Goal: Task Accomplishment & Management: Complete application form

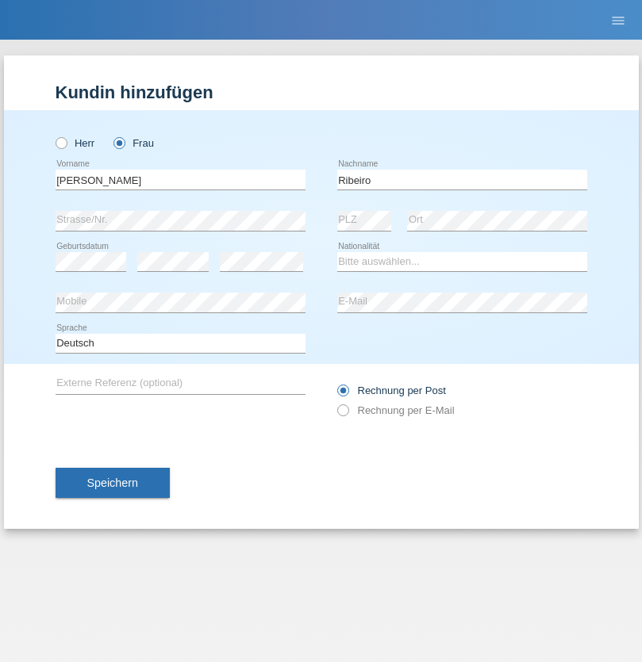
type input "Ribeiro"
select select "PT"
select select "C"
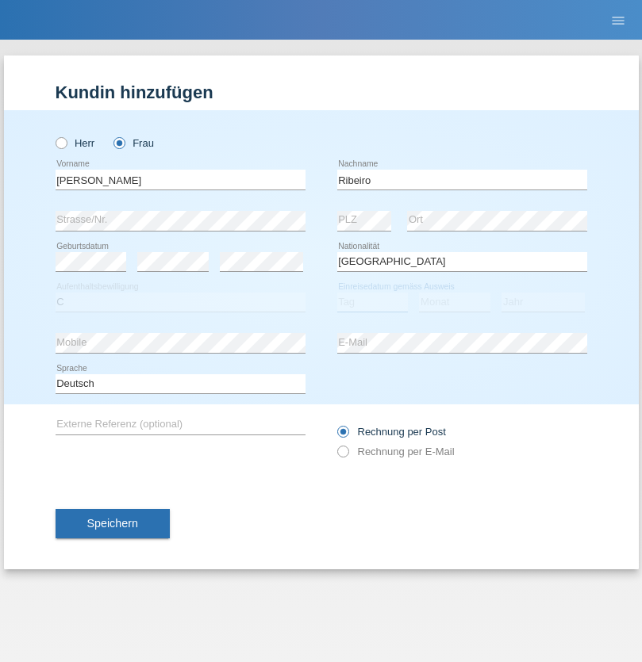
select select "27"
select select "12"
select select "2006"
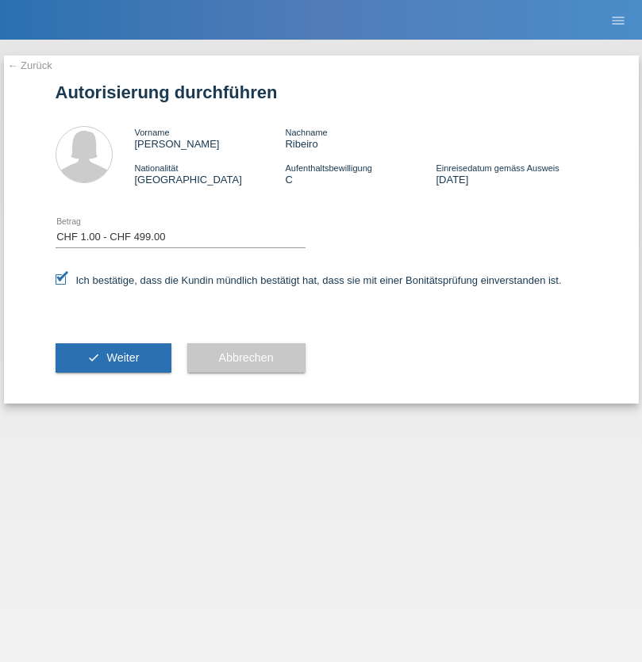
select select "1"
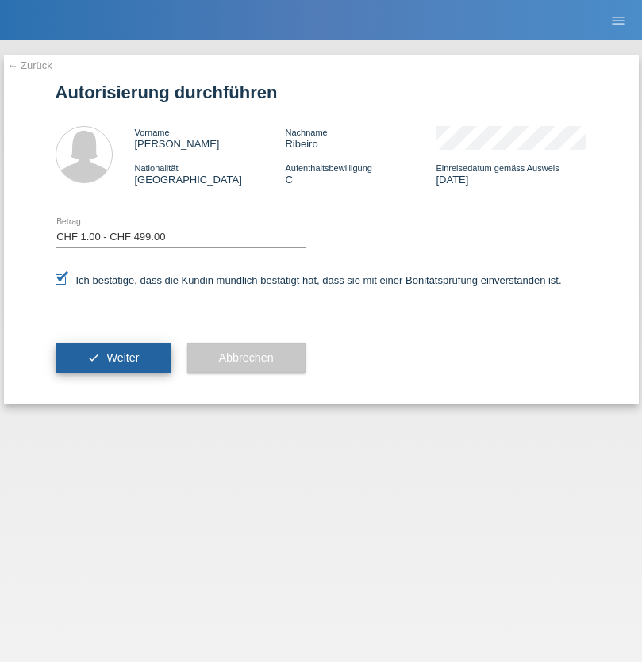
click at [113, 358] on span "Weiter" at bounding box center [122, 357] width 33 height 13
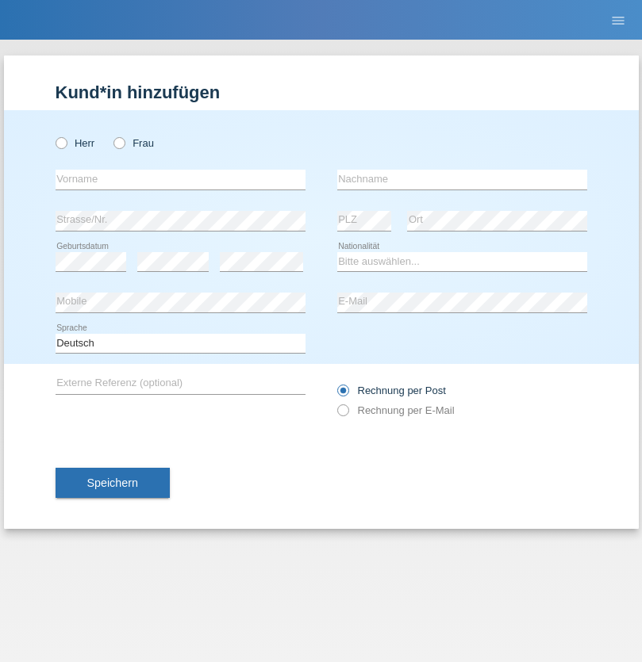
radio input "true"
click at [180, 179] on input "text" at bounding box center [181, 180] width 250 height 20
type input "Jonathan"
click at [462, 179] on input "text" at bounding box center [462, 180] width 250 height 20
type input "Bezzola"
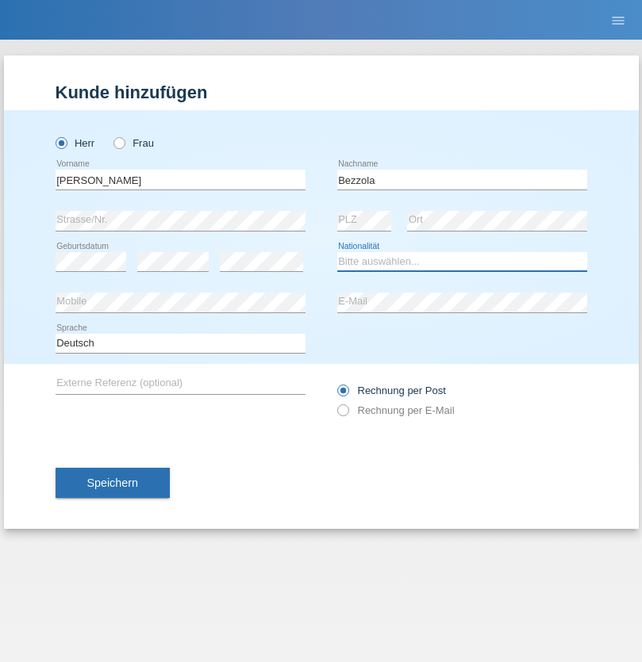
select select "CH"
